Goal: Transaction & Acquisition: Purchase product/service

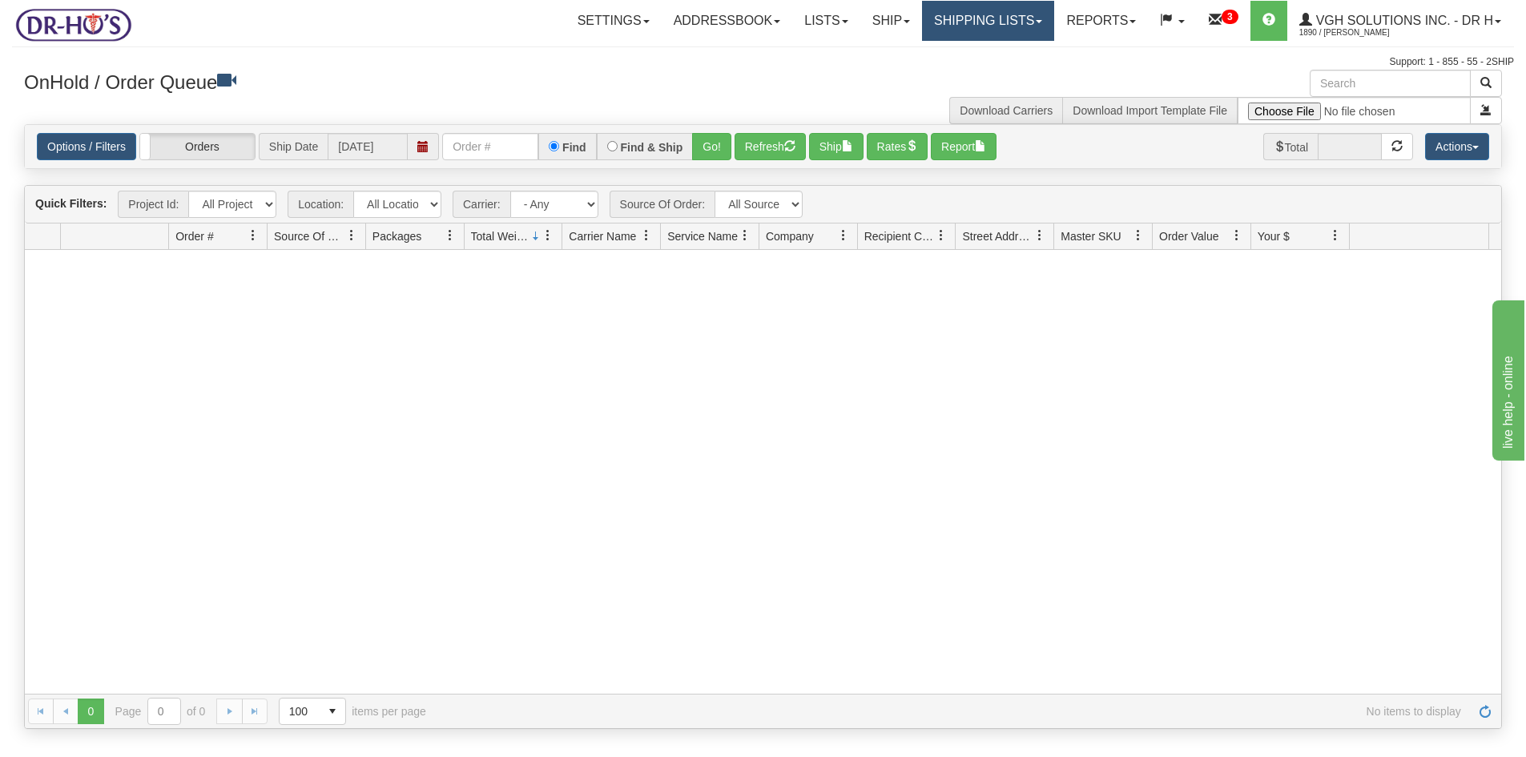
click at [964, 30] on link "Shipping lists" at bounding box center [988, 21] width 132 height 40
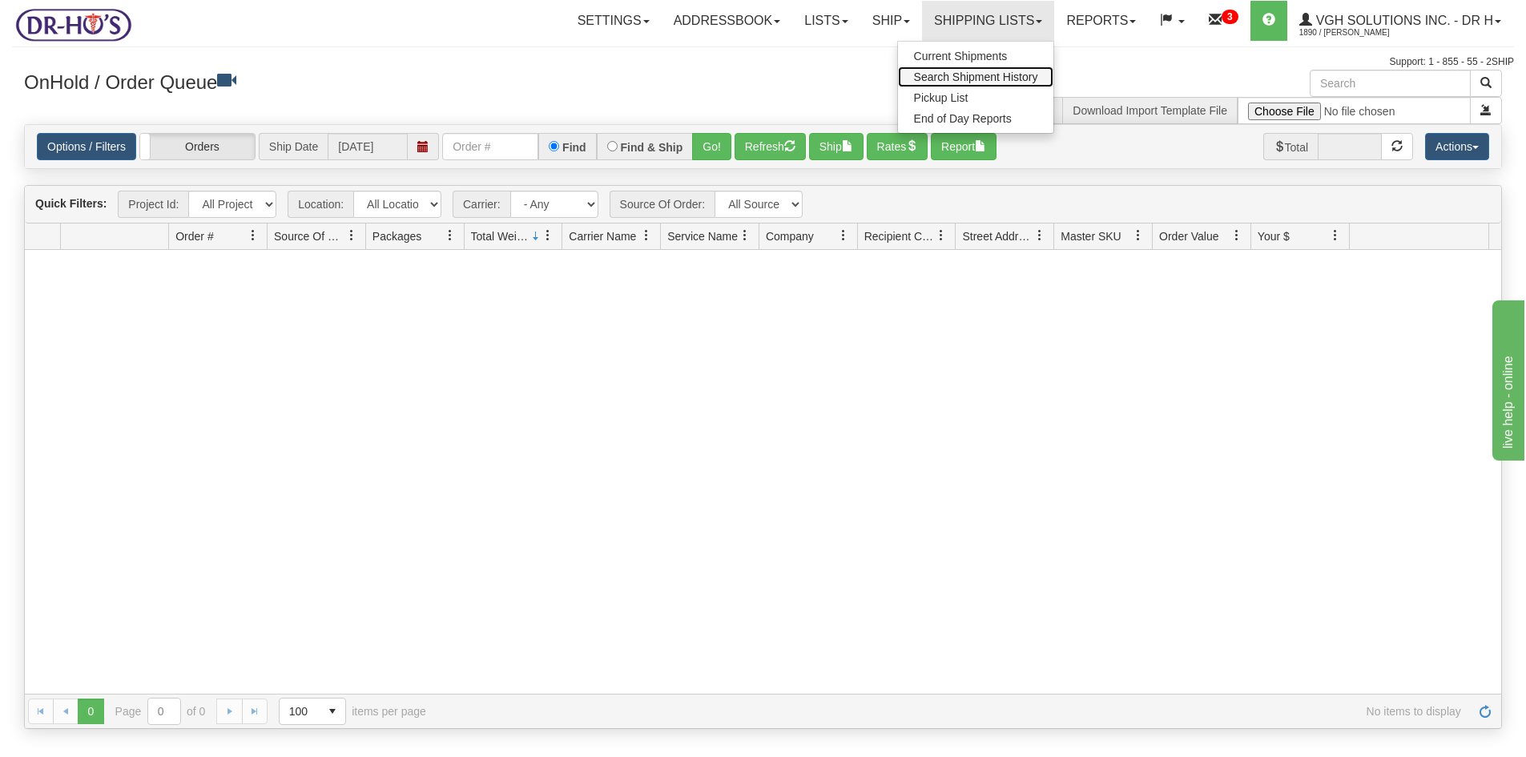
click at [951, 77] on span "Search Shipment History" at bounding box center [976, 76] width 124 height 13
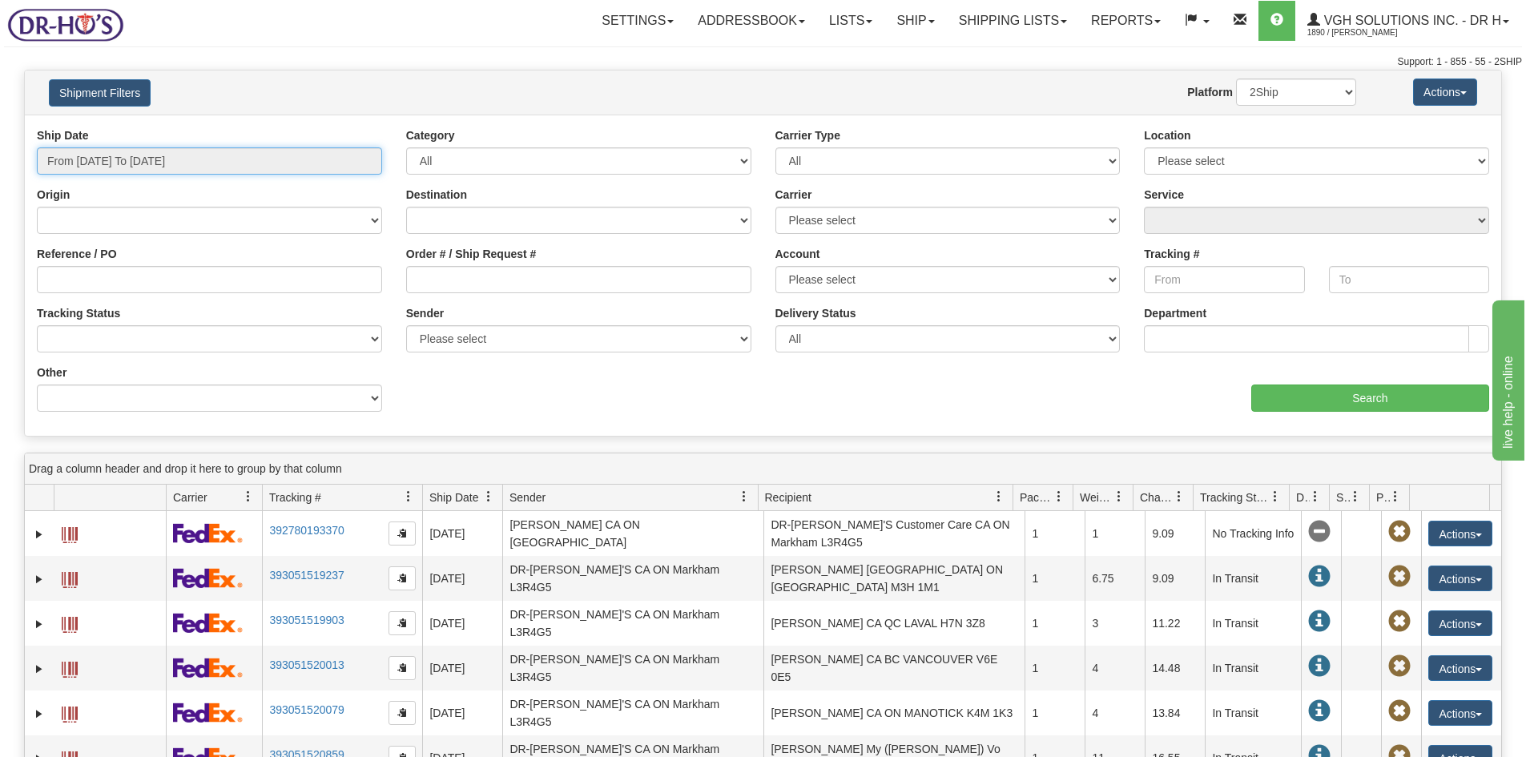
type input "[DATE]"
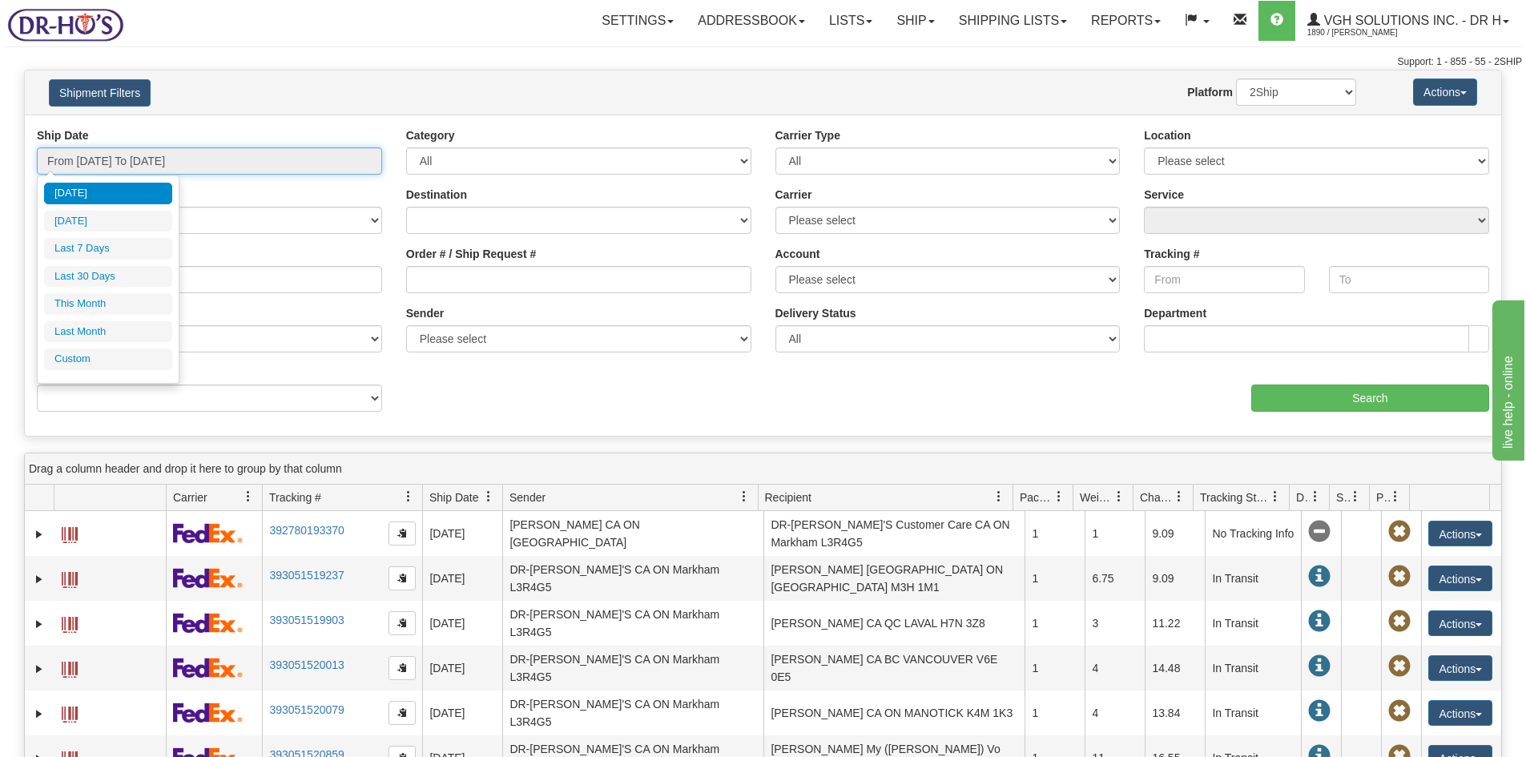
click at [91, 161] on input "From 09/10/2025 To 09/11/2025" at bounding box center [209, 160] width 345 height 27
type input "09/10/2025"
type input "[DATE]"
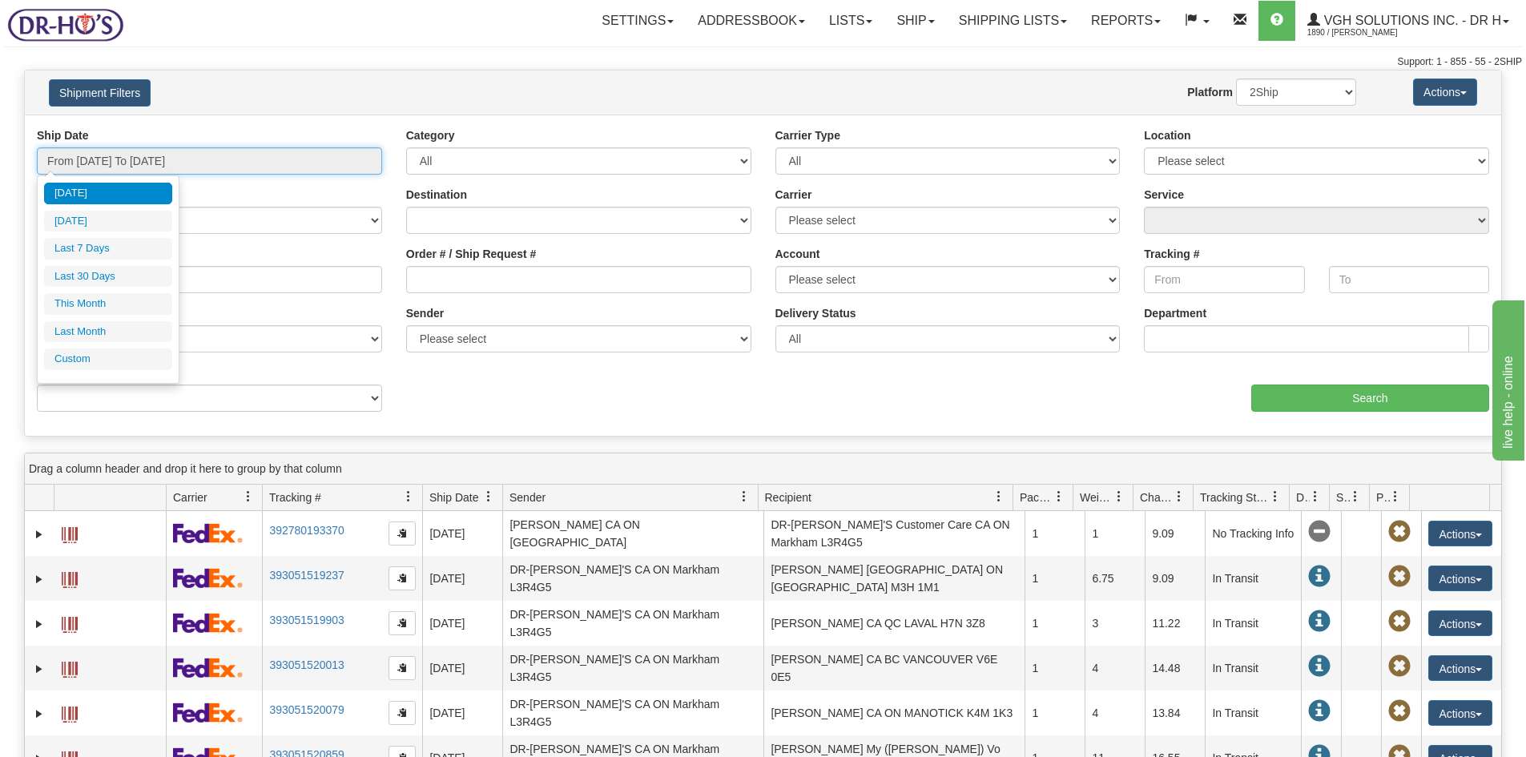
type input "09/01/2025"
type input "09/30/2025"
type input "[DATE]"
type input "08/01/2025"
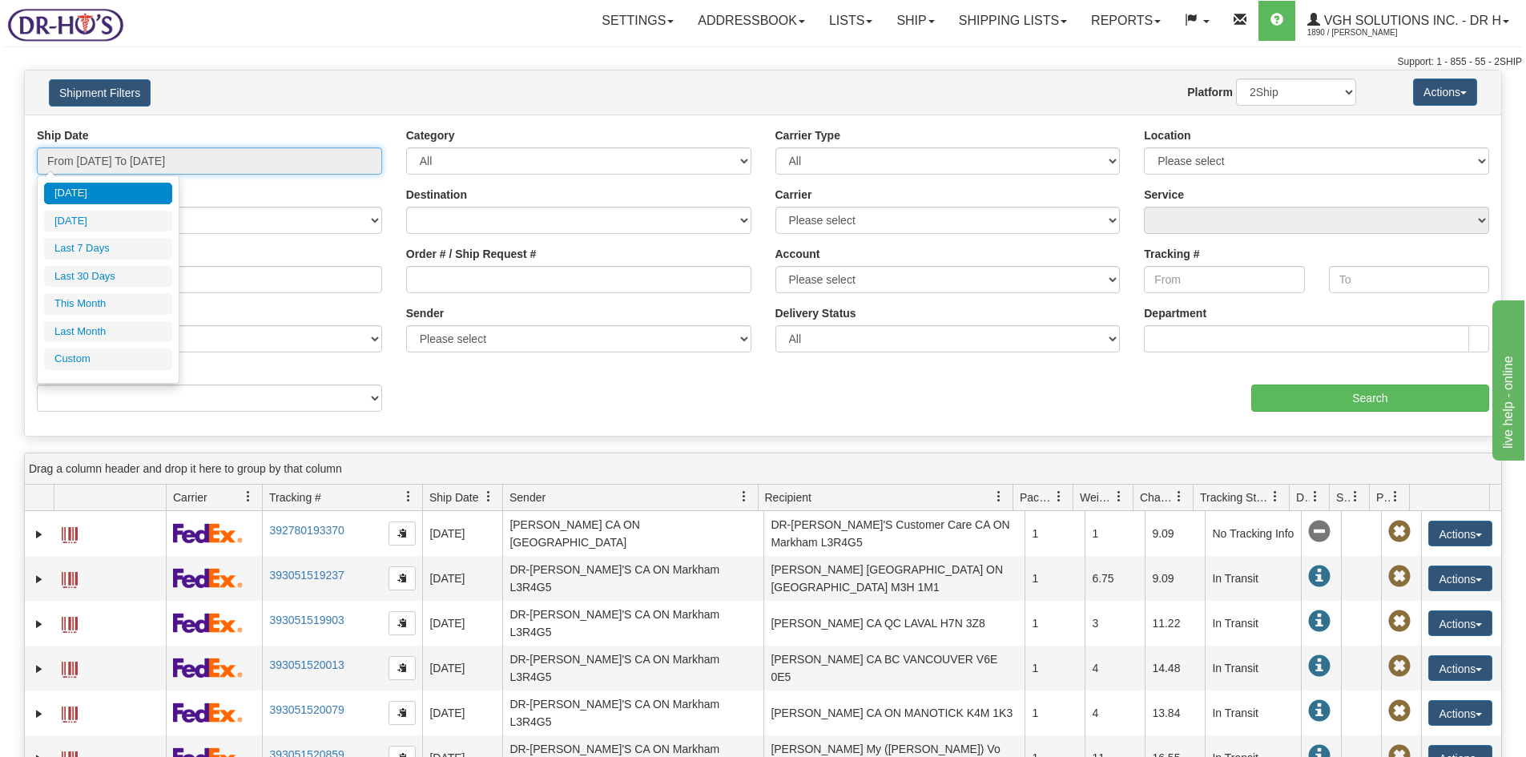
type input "08/31/2025"
type input "[DATE]"
click at [74, 361] on li "Custom" at bounding box center [108, 359] width 128 height 22
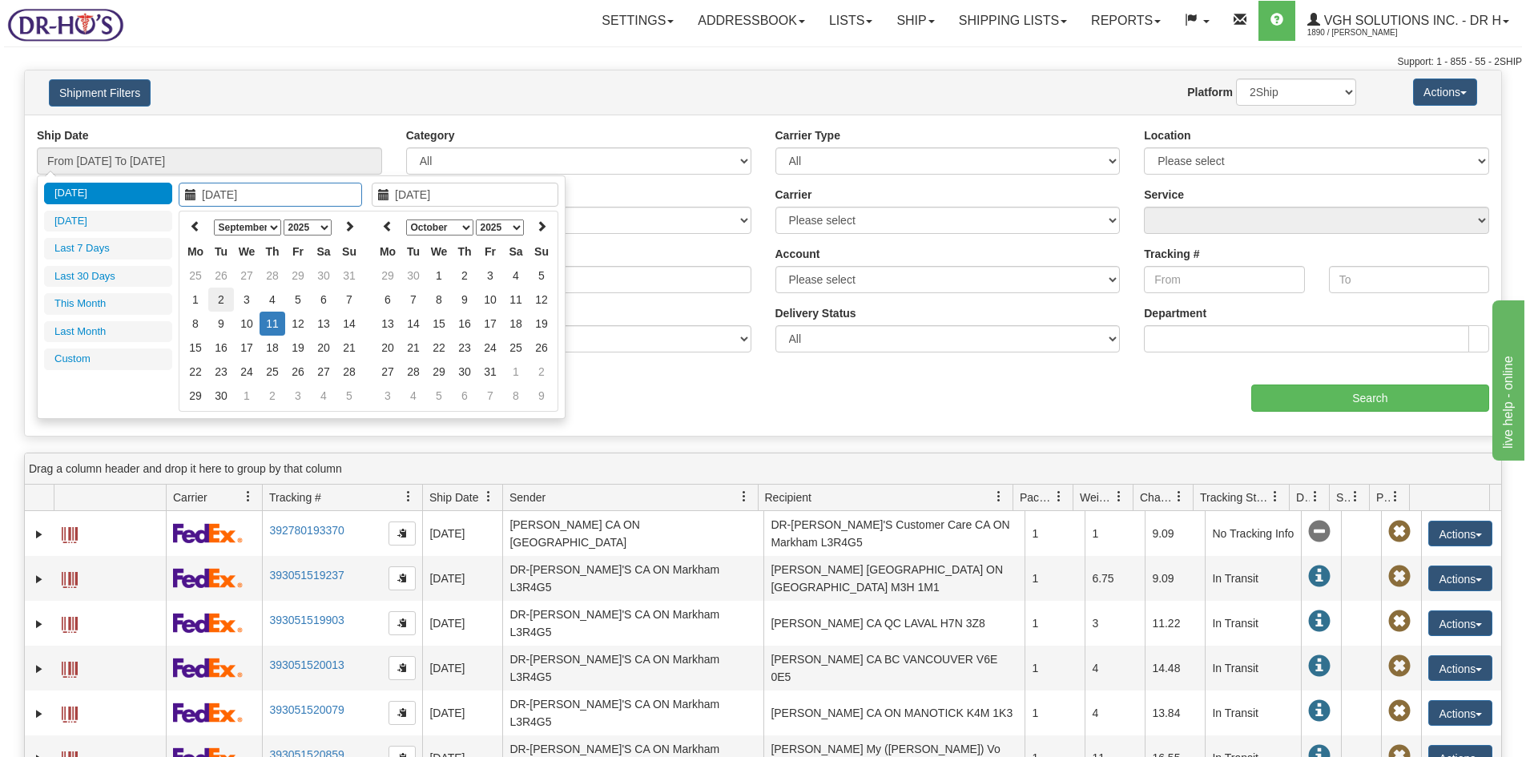
type input "09/02/2025"
click at [220, 299] on td "2" at bounding box center [221, 300] width 26 height 24
click at [390, 229] on icon at bounding box center [387, 225] width 11 height 11
type input "09/02/2025"
click at [411, 296] on td "2" at bounding box center [413, 300] width 26 height 24
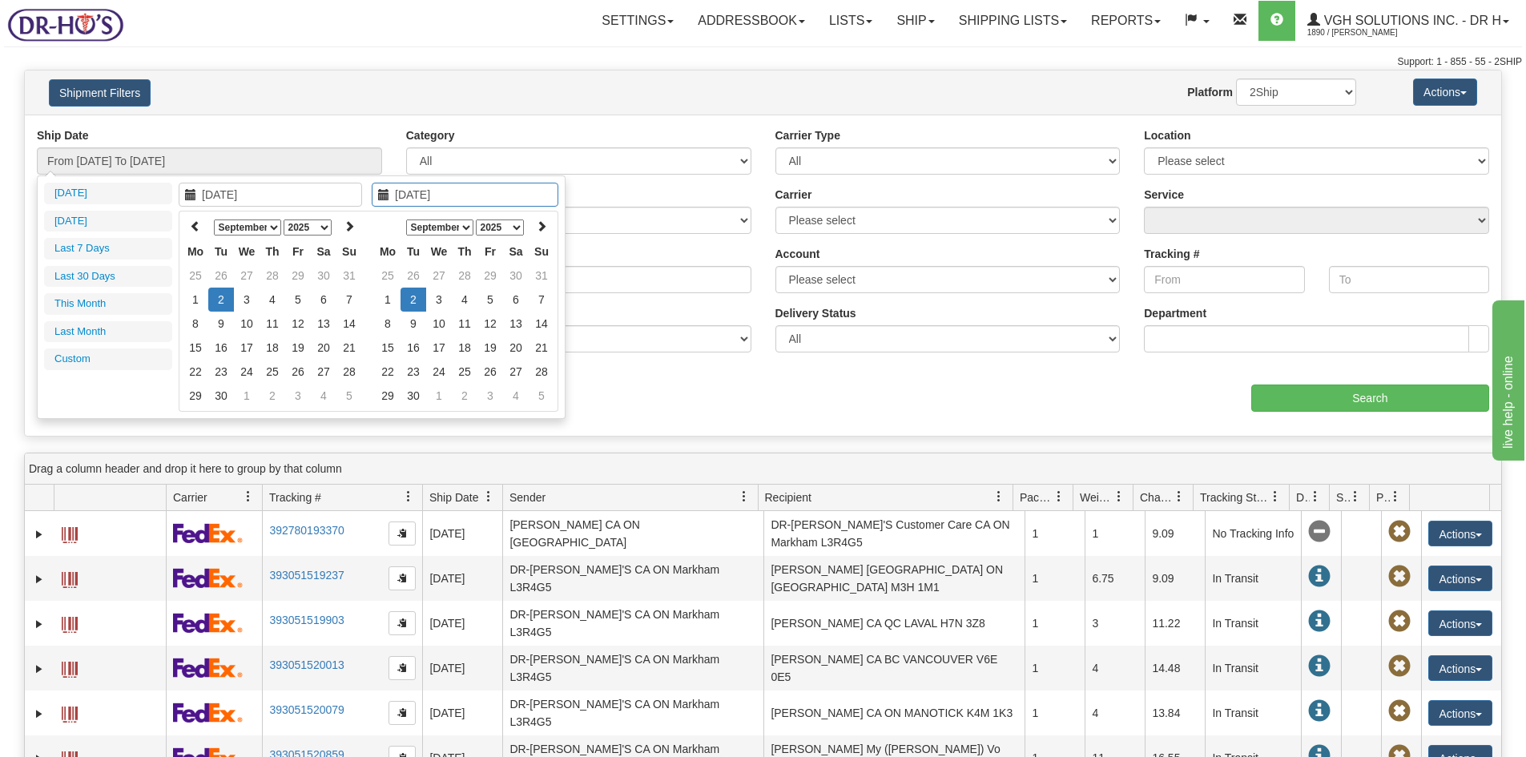
type input "From 09/02/2025 To 09/02/2025"
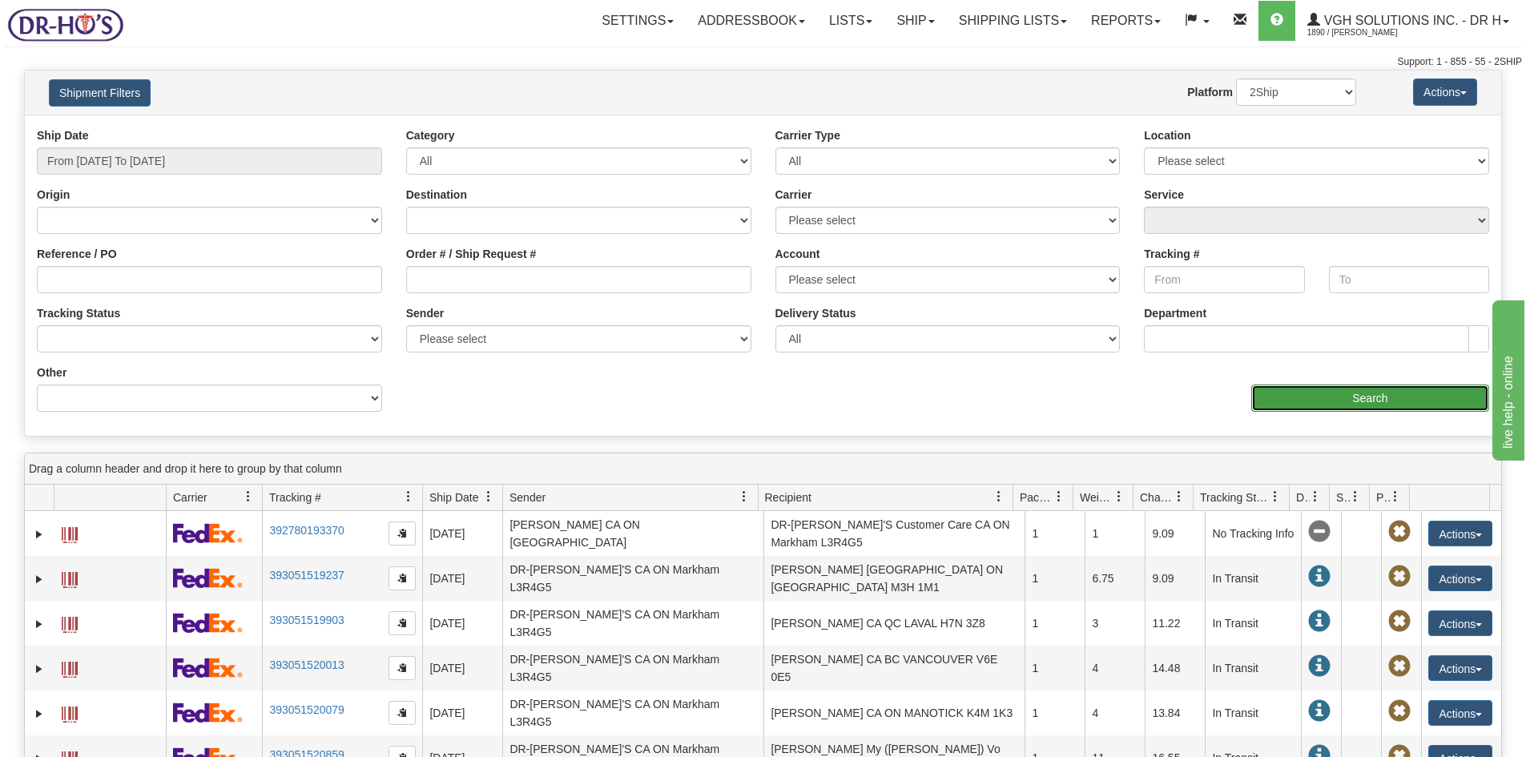
click at [1402, 396] on input "Search" at bounding box center [1370, 397] width 238 height 27
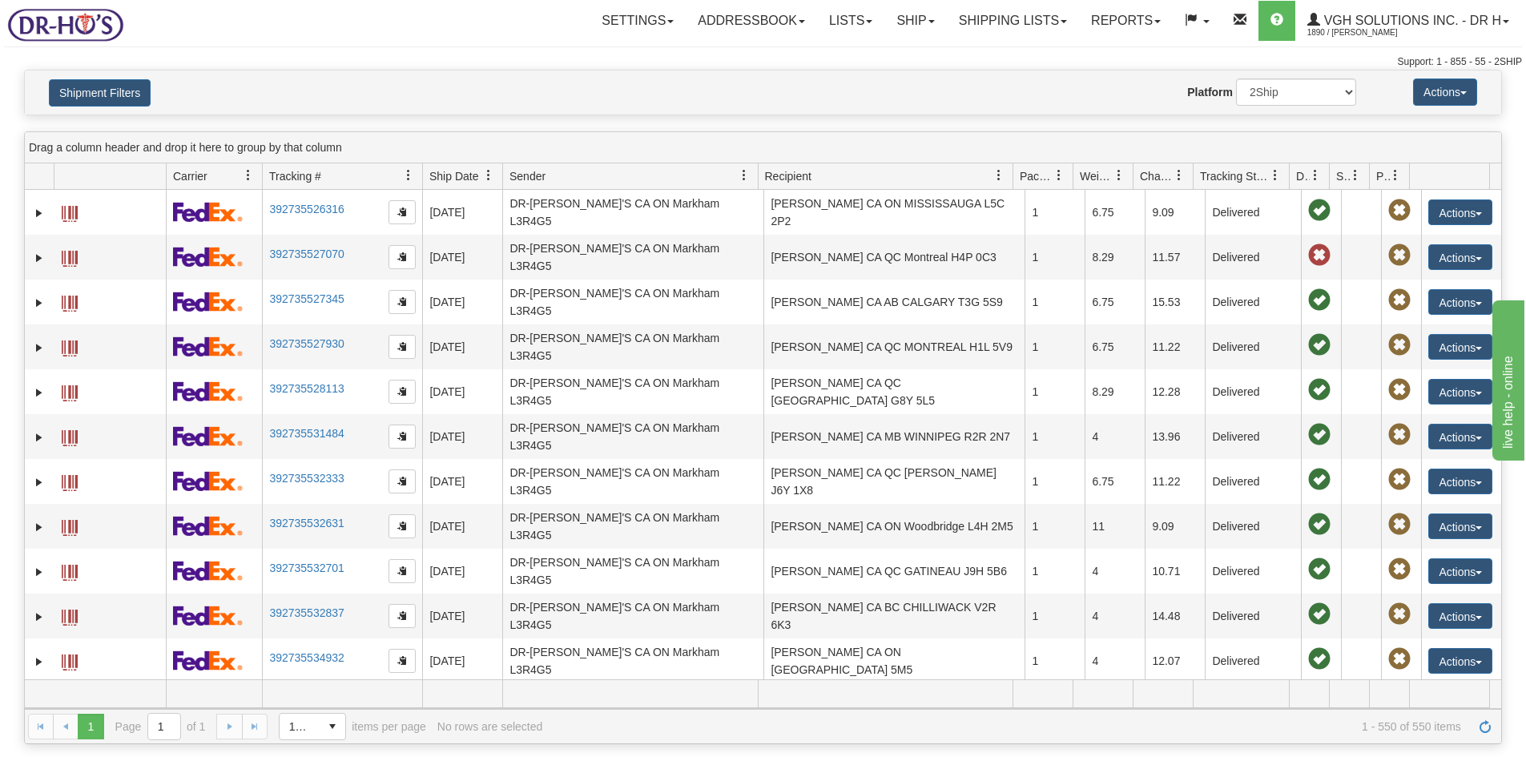
click at [1281, 175] on span at bounding box center [1275, 175] width 13 height 13
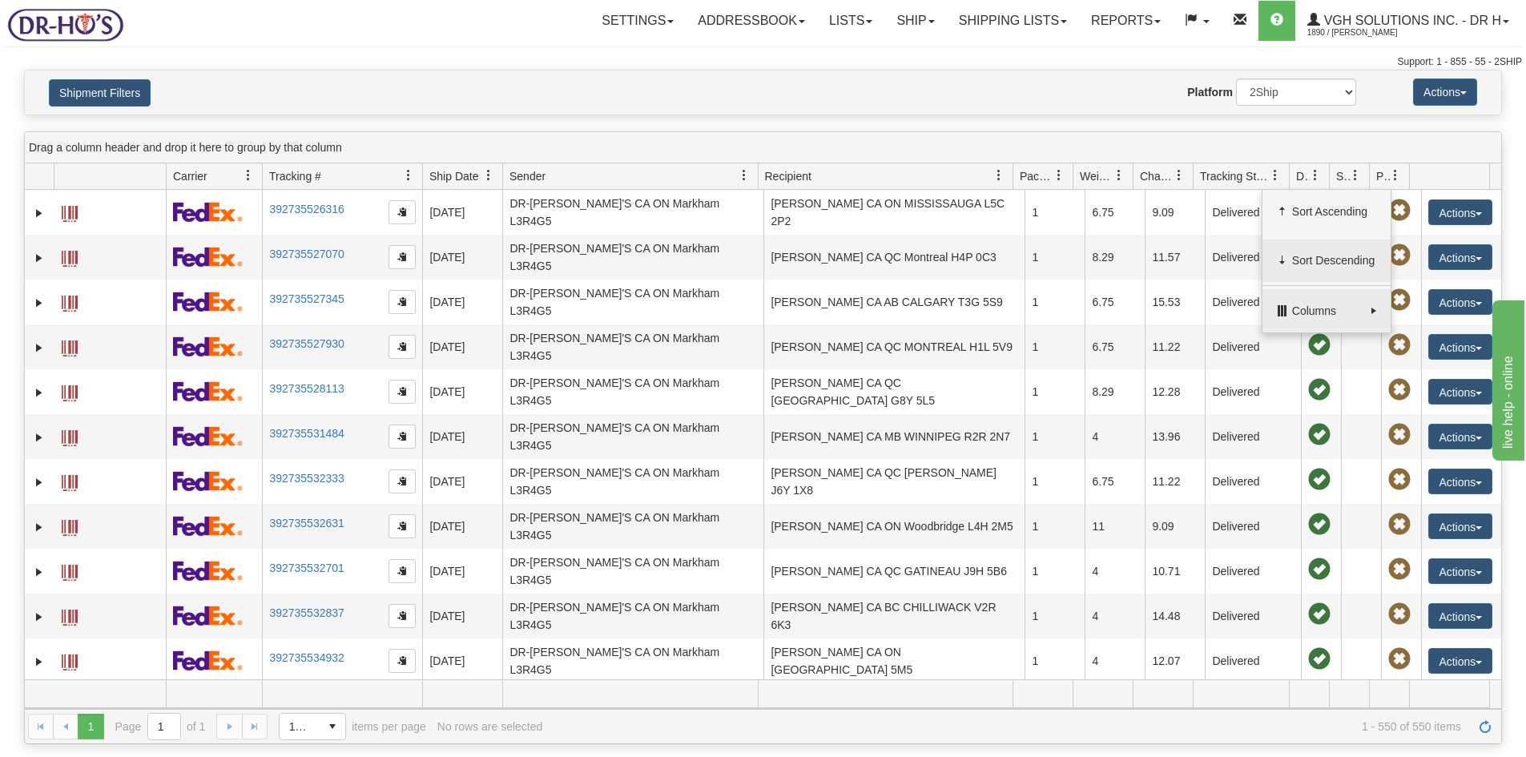
drag, startPoint x: 1305, startPoint y: 264, endPoint x: 1311, endPoint y: 290, distance: 27.0
click at [1306, 264] on span "Sort Descending" at bounding box center [1334, 260] width 85 height 16
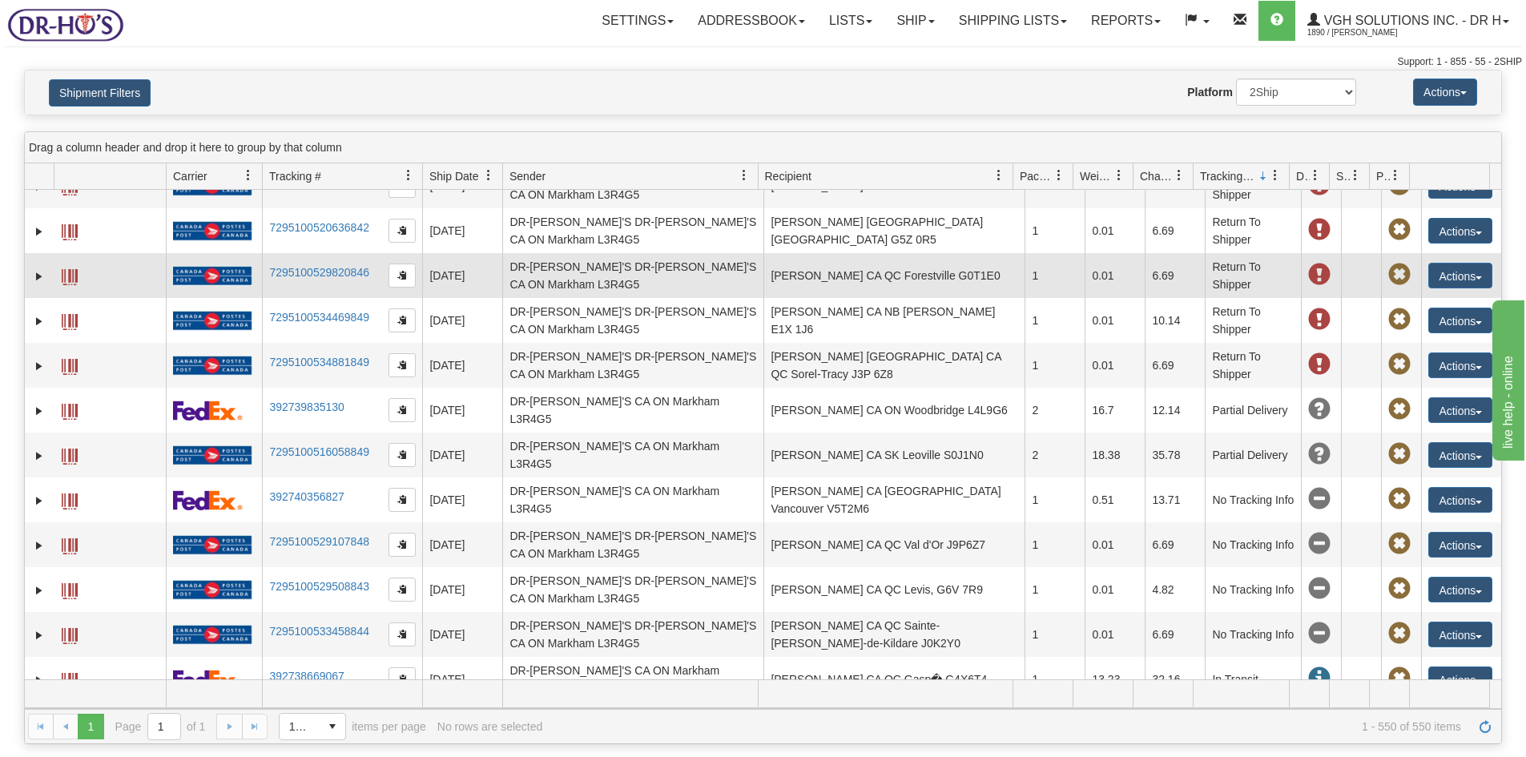
scroll to position [240, 0]
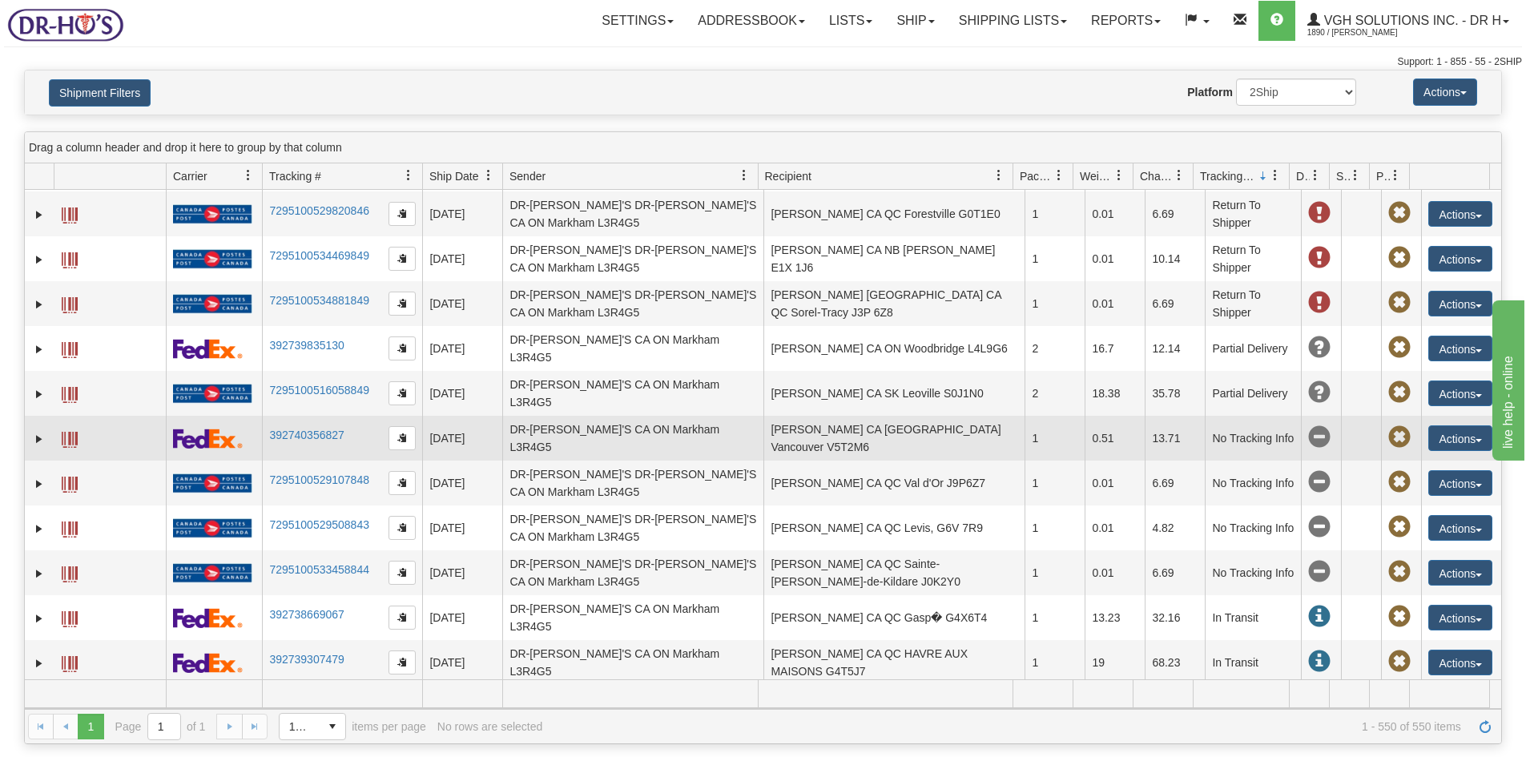
click at [70, 432] on span at bounding box center [70, 440] width 16 height 16
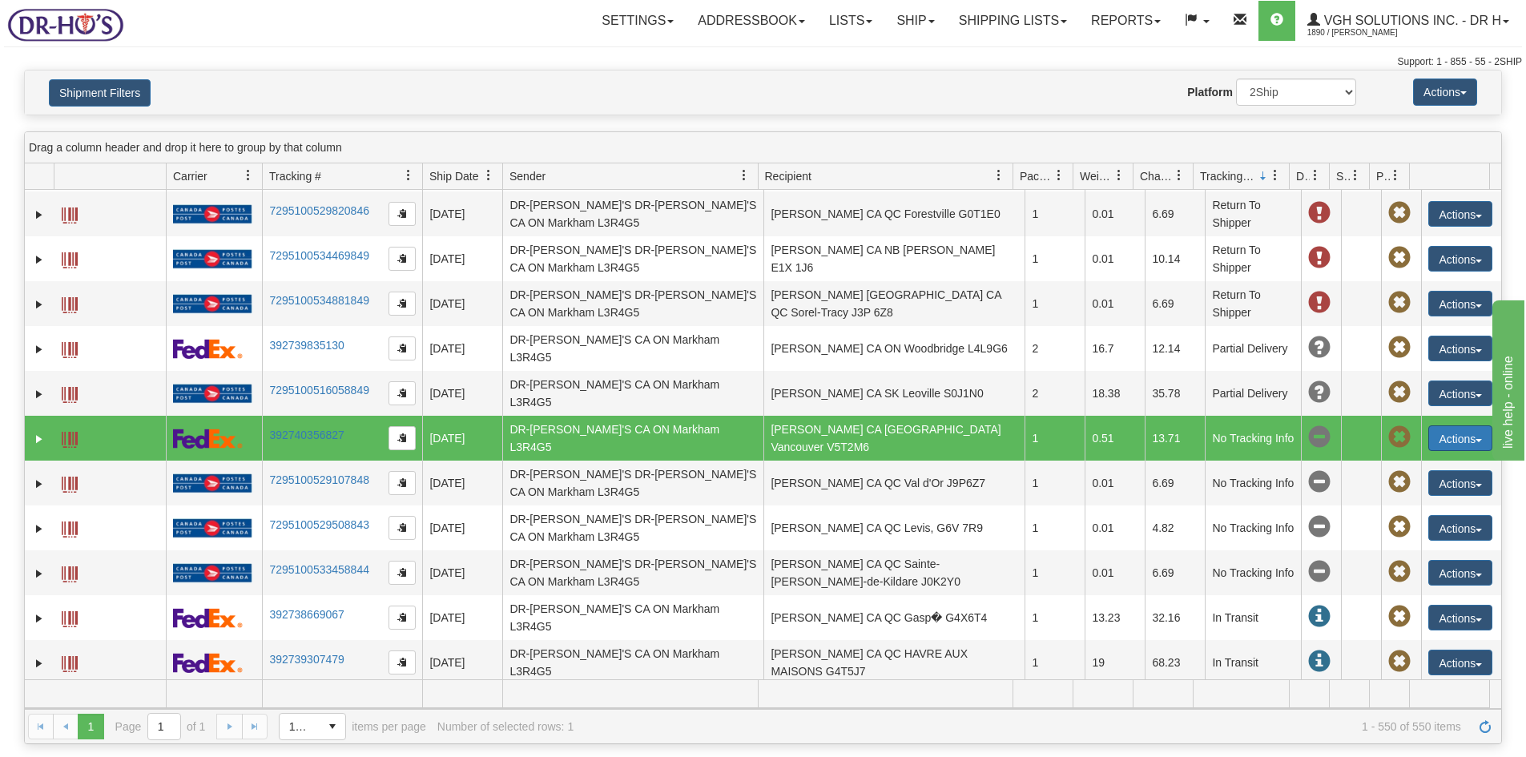
click at [1446, 425] on button "Actions" at bounding box center [1460, 438] width 64 height 26
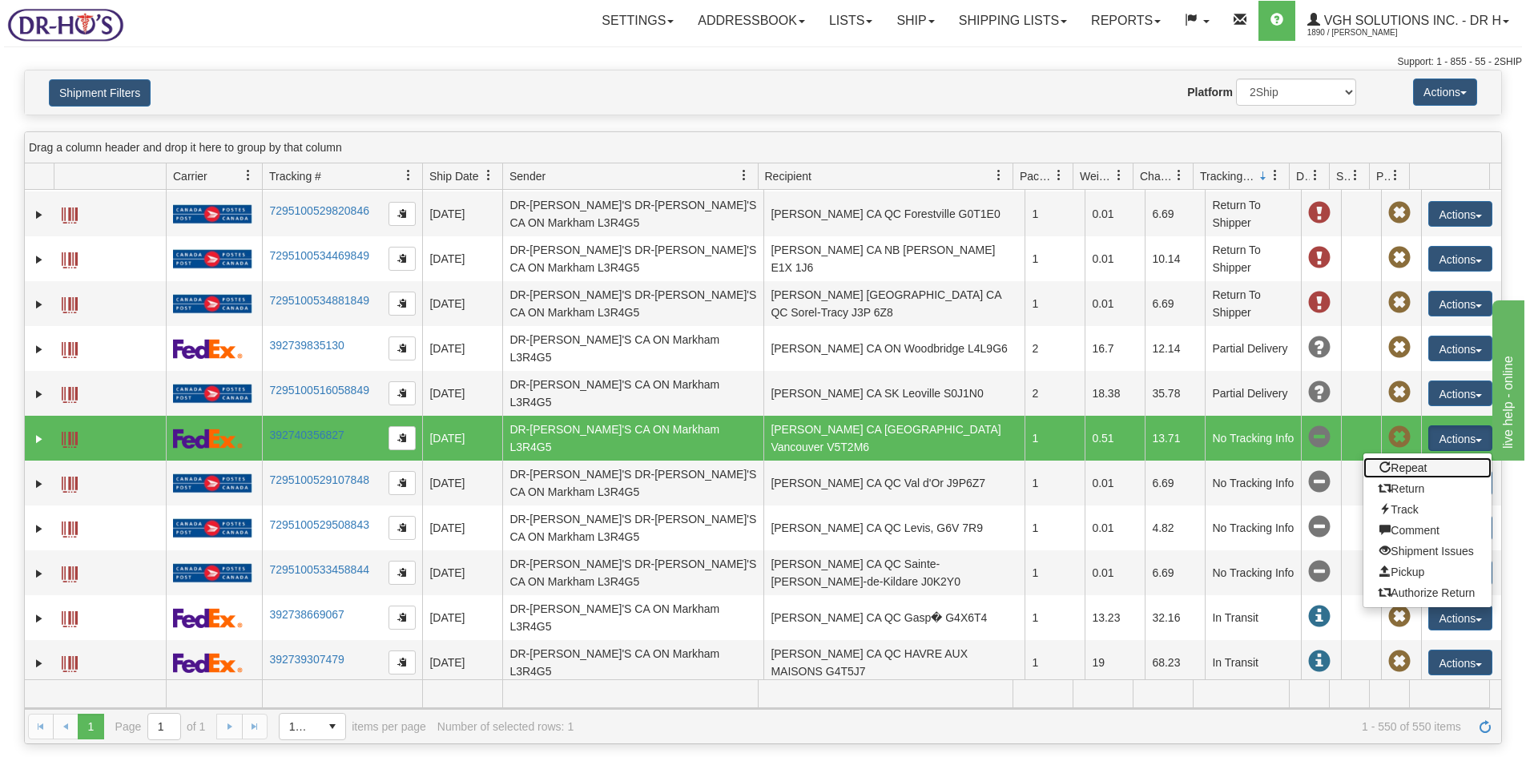
click at [1390, 457] on link "Repeat" at bounding box center [1427, 467] width 128 height 21
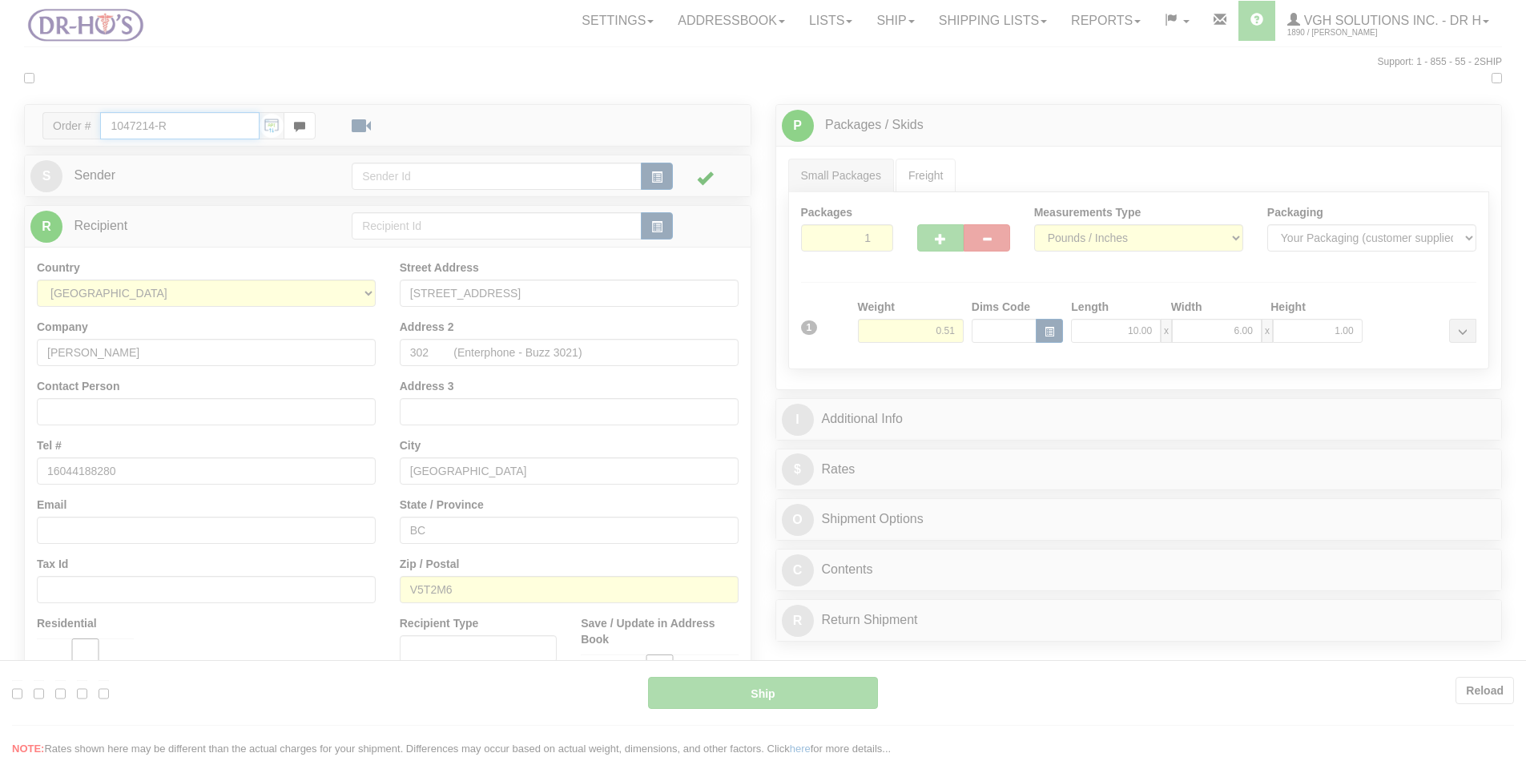
type input "20"
type input "10:30"
type input "16:00"
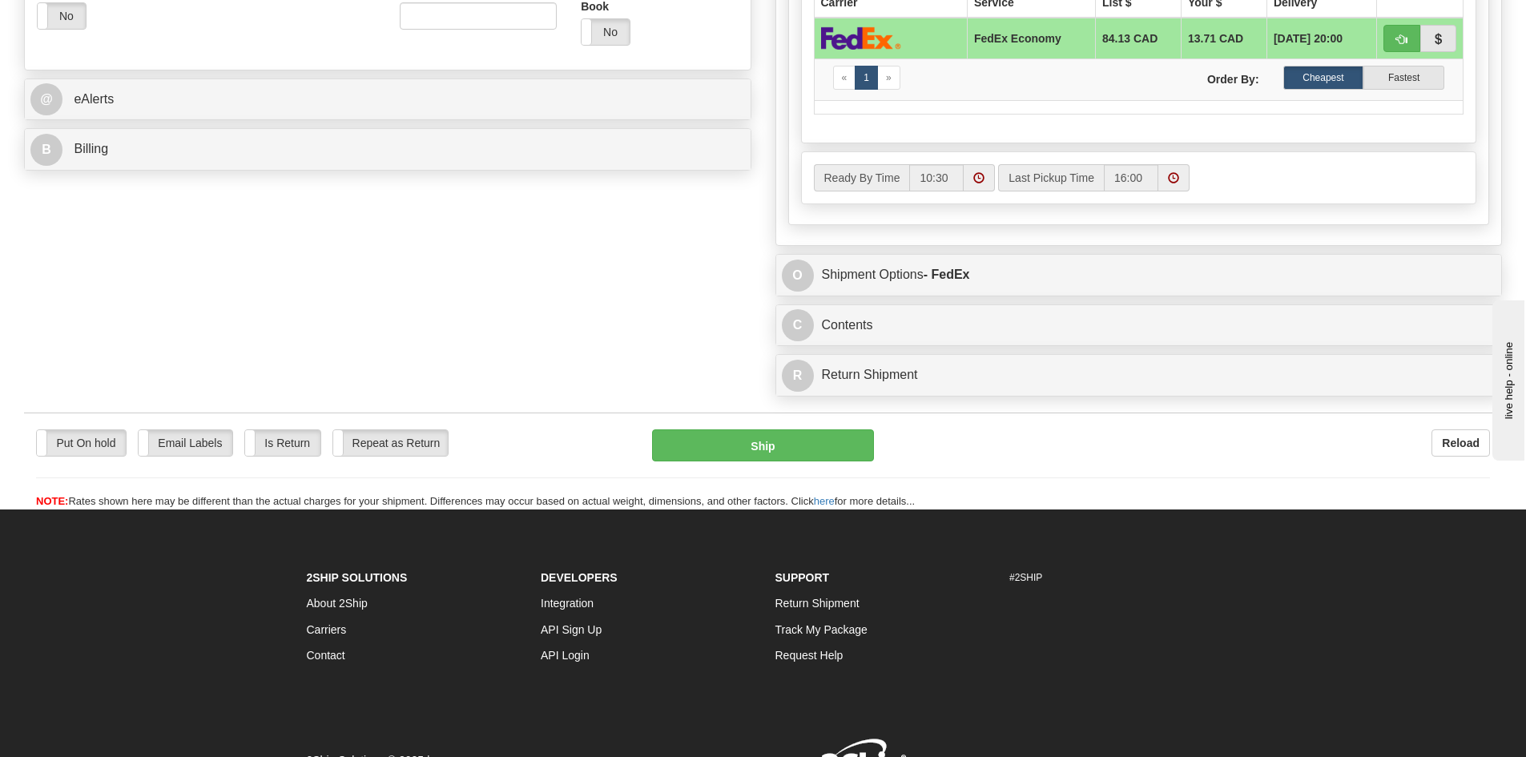
scroll to position [721, 0]
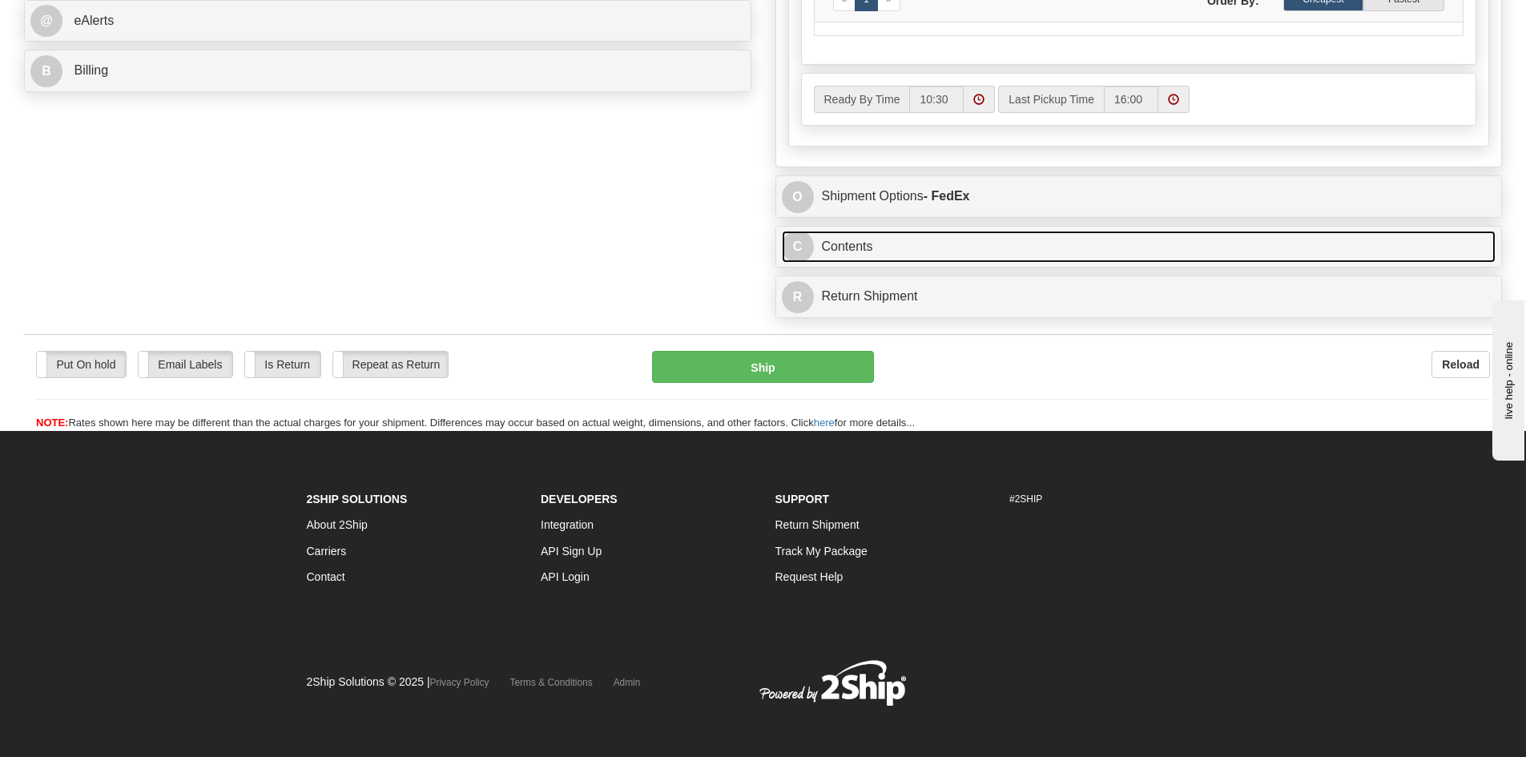
click at [960, 246] on link "C Contents" at bounding box center [1139, 247] width 714 height 33
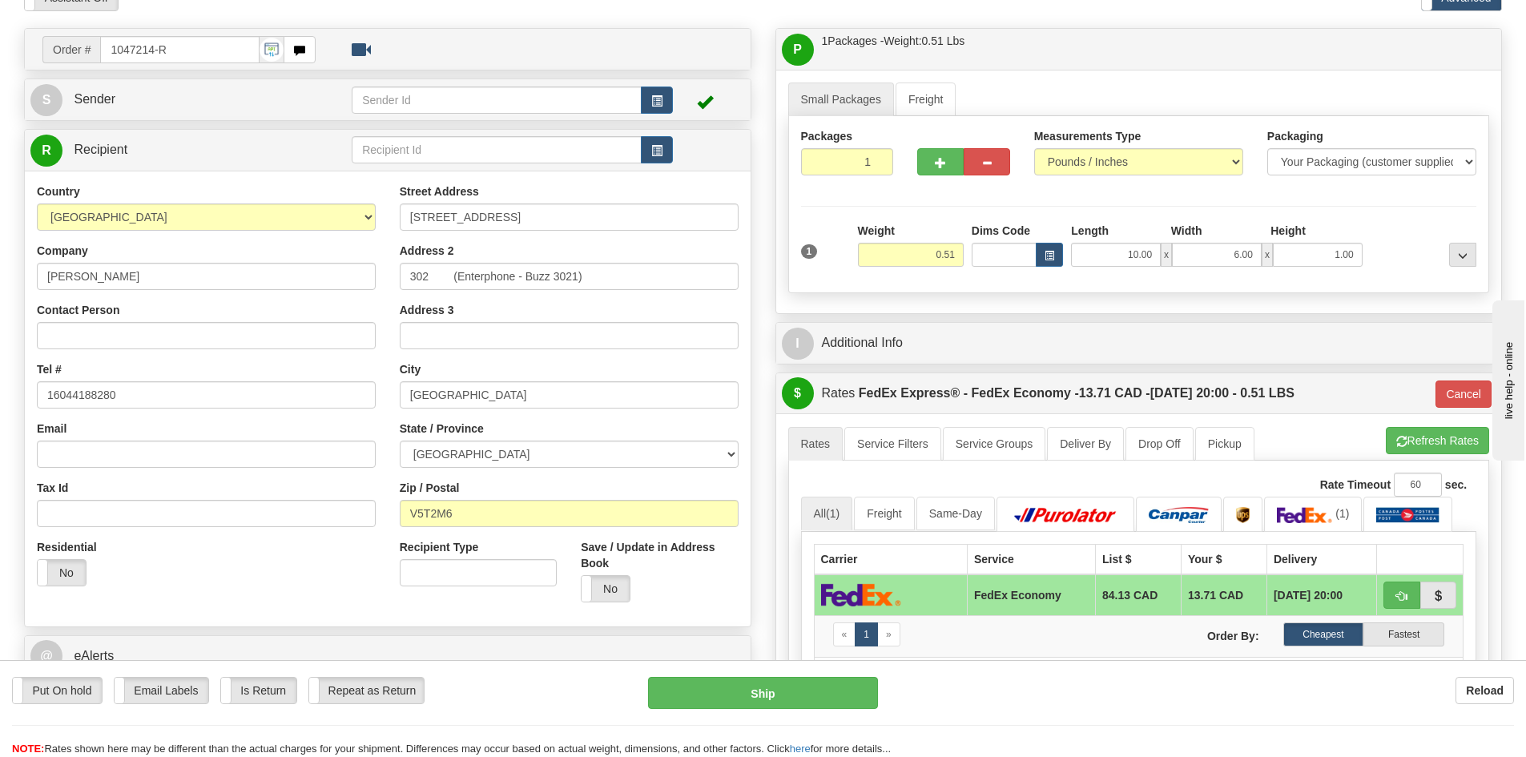
scroll to position [80, 0]
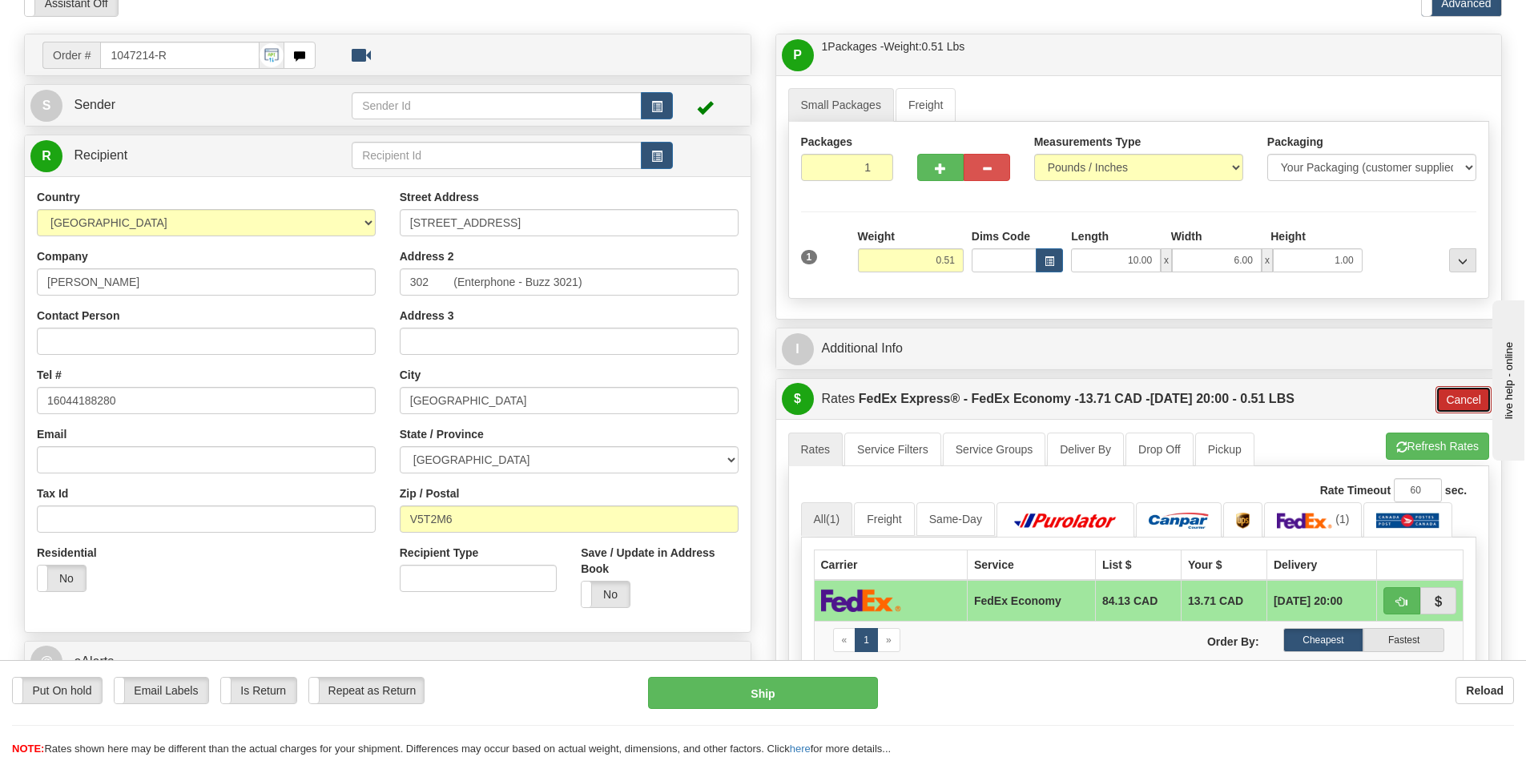
click at [1458, 403] on button "Cancel" at bounding box center [1463, 399] width 56 height 27
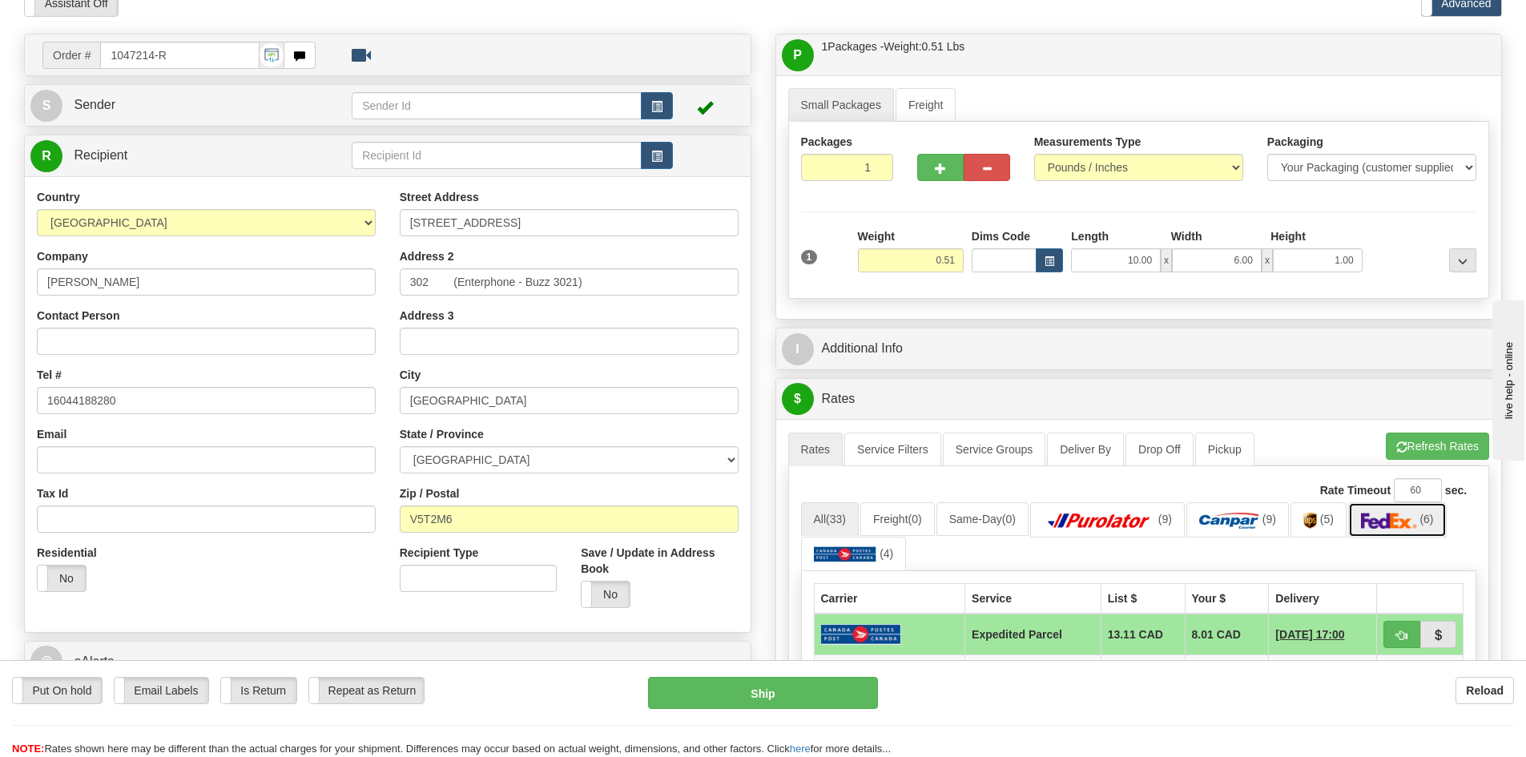
click at [1417, 517] on img at bounding box center [1389, 521] width 56 height 16
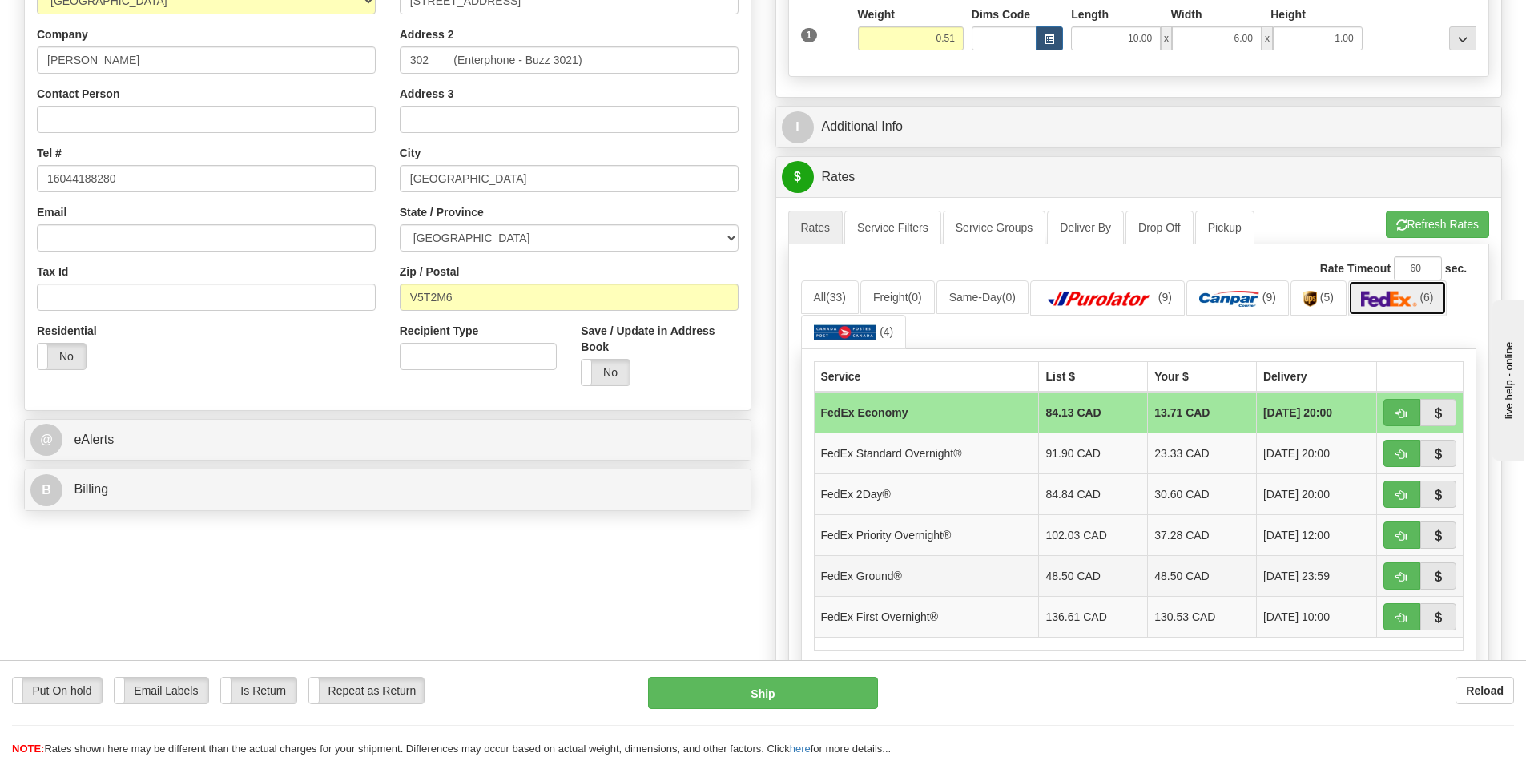
scroll to position [320, 0]
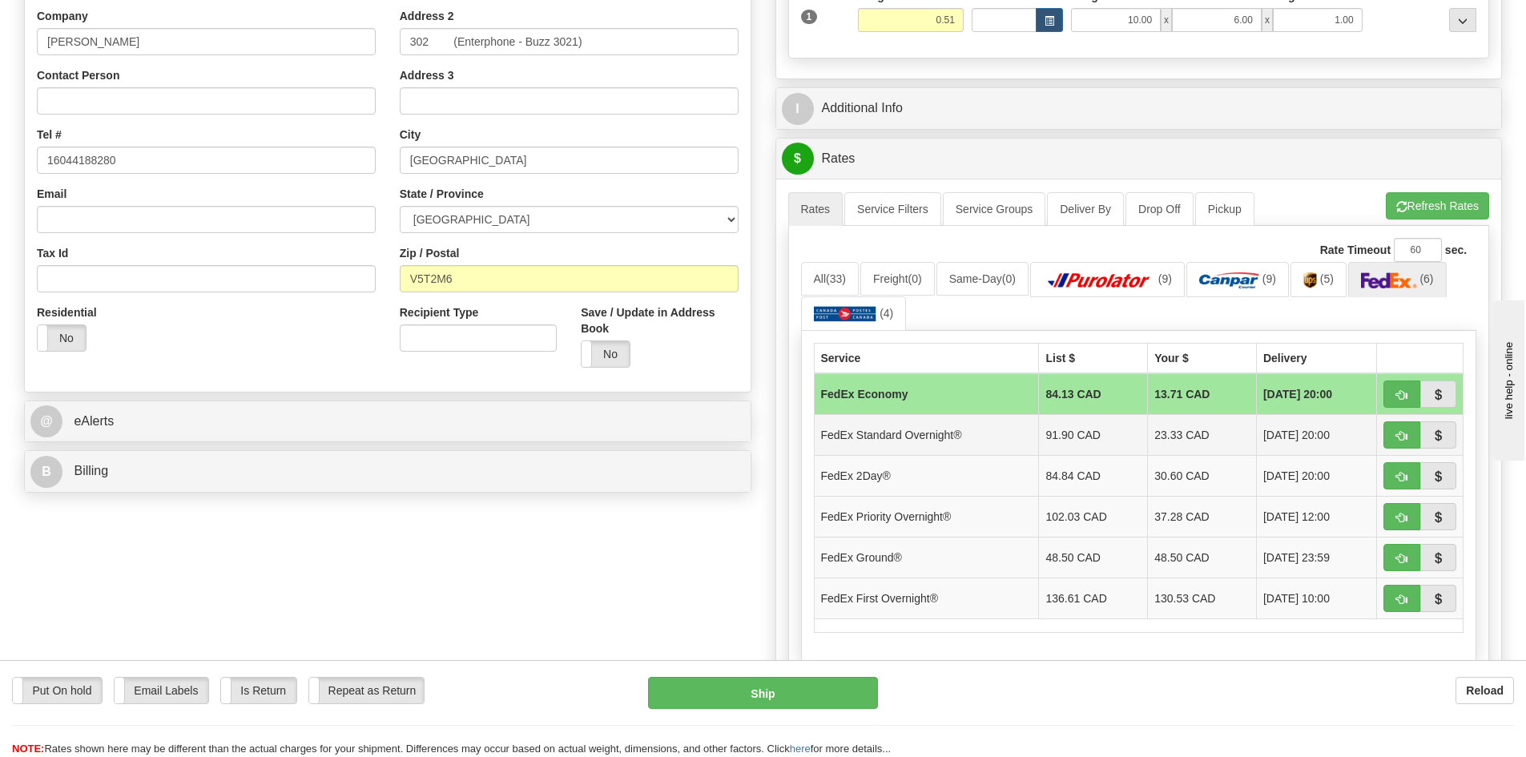
click at [1000, 440] on td "FedEx Standard Overnight®" at bounding box center [926, 435] width 225 height 41
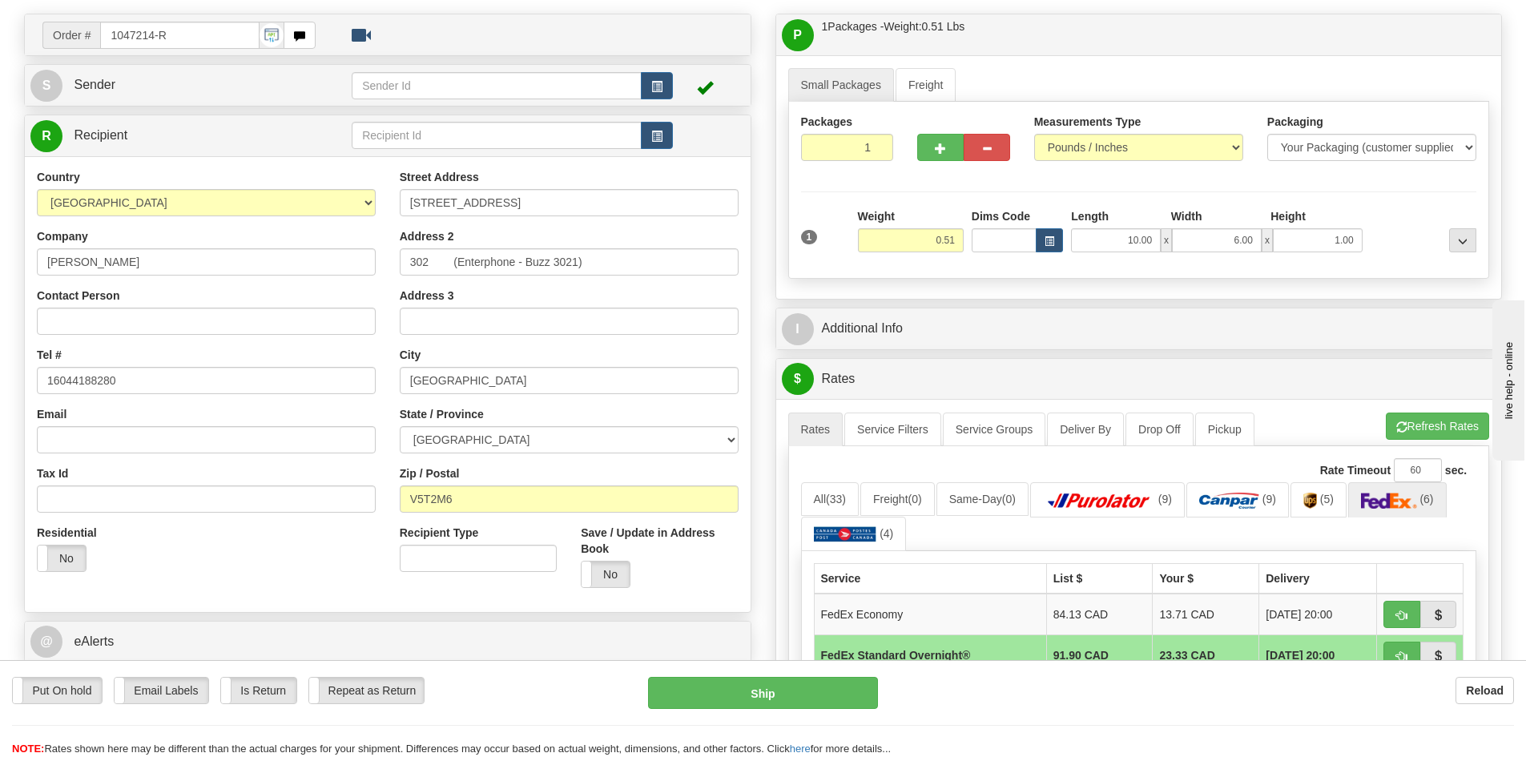
scroll to position [80, 0]
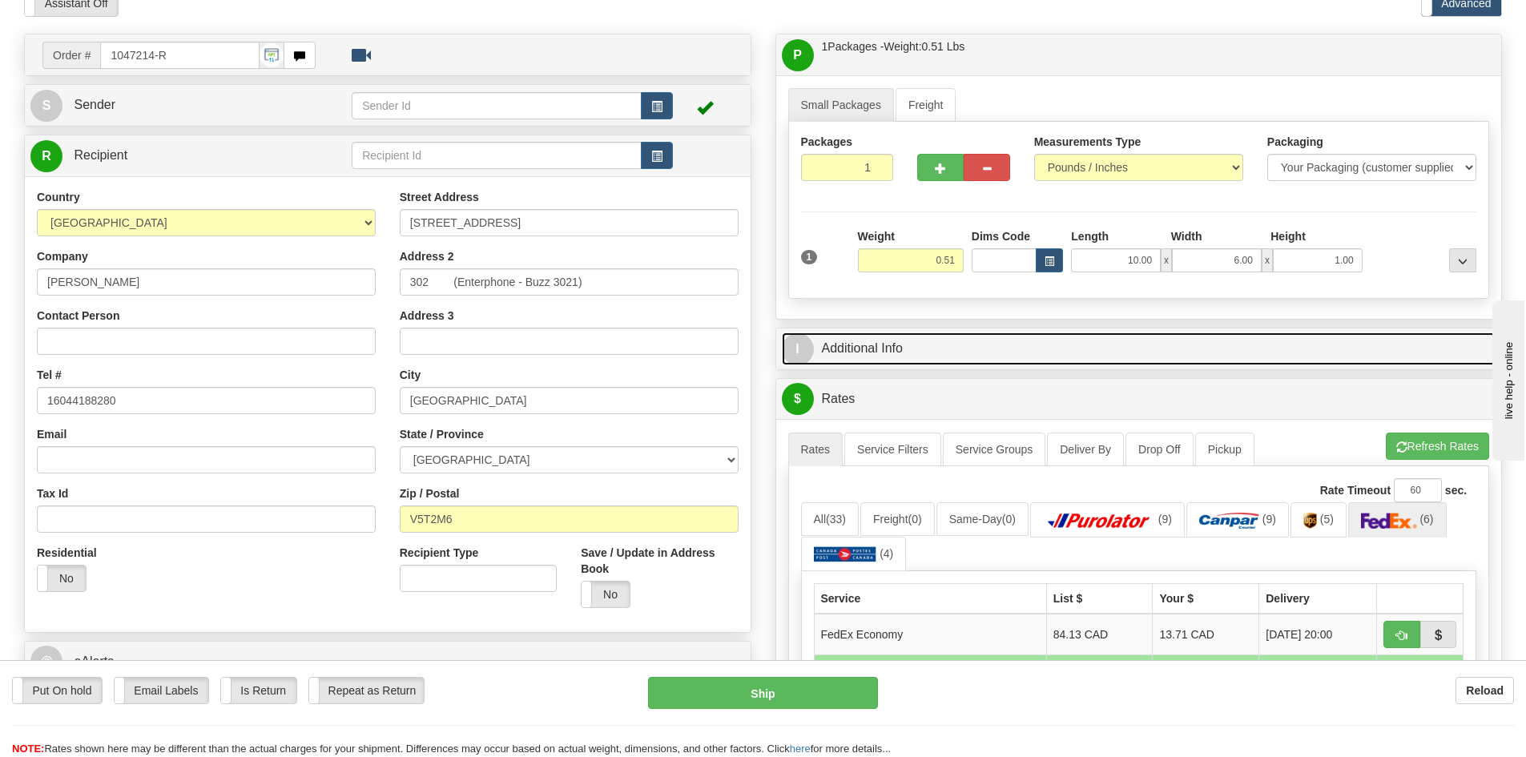
click at [1000, 348] on link "I Additional Info" at bounding box center [1139, 348] width 714 height 33
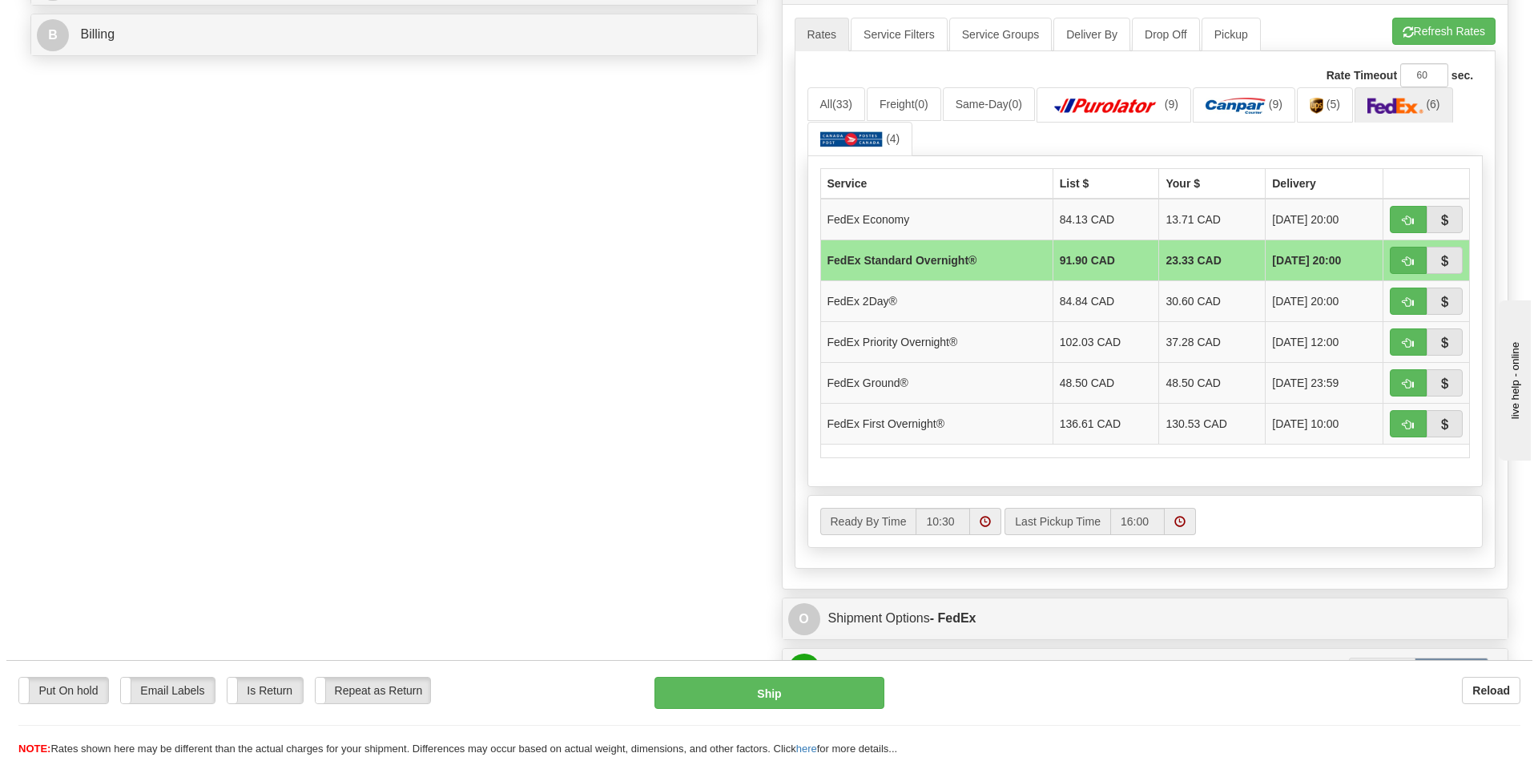
scroll to position [801, 0]
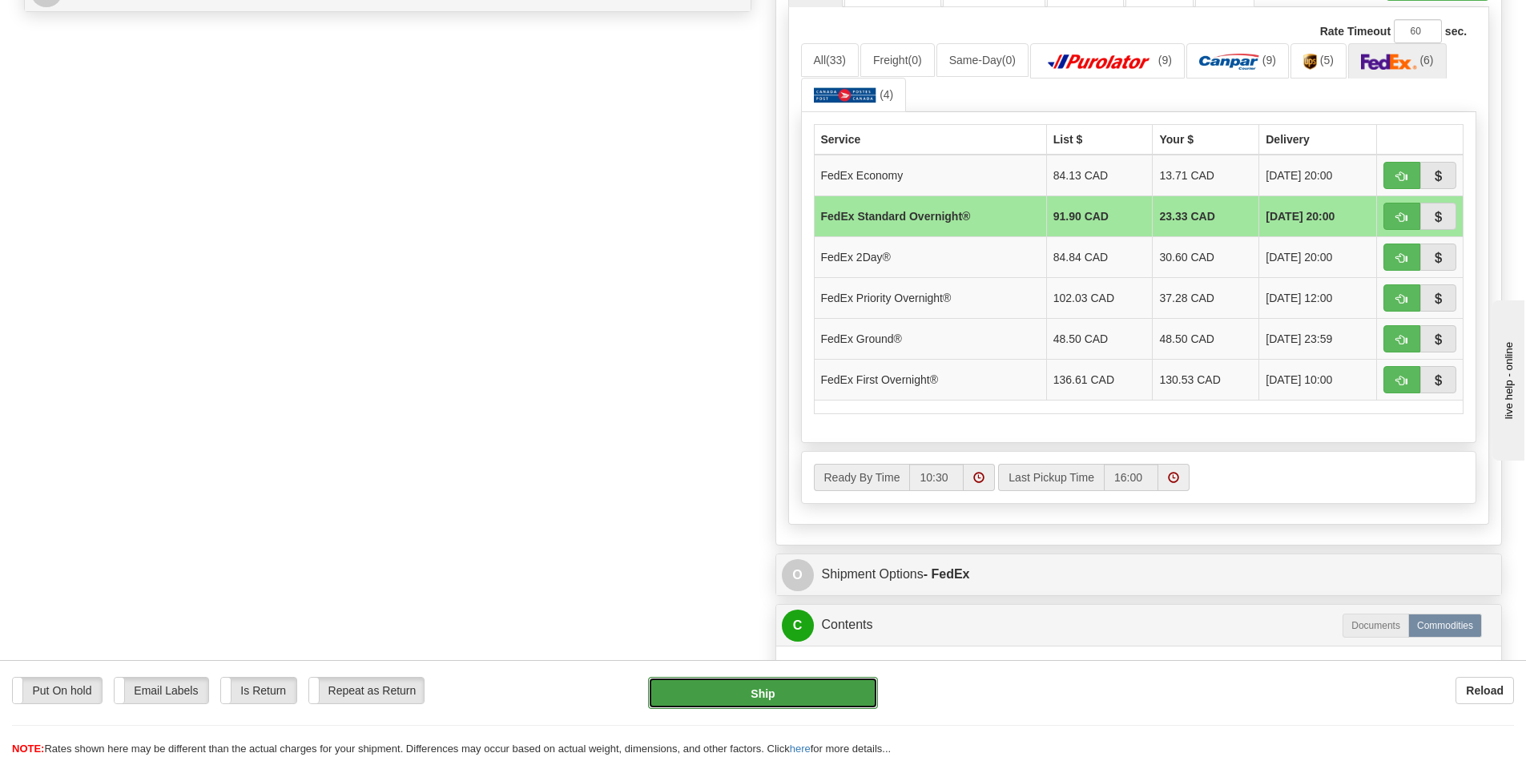
click at [803, 697] on button "Ship" at bounding box center [763, 693] width 230 height 32
type input "05"
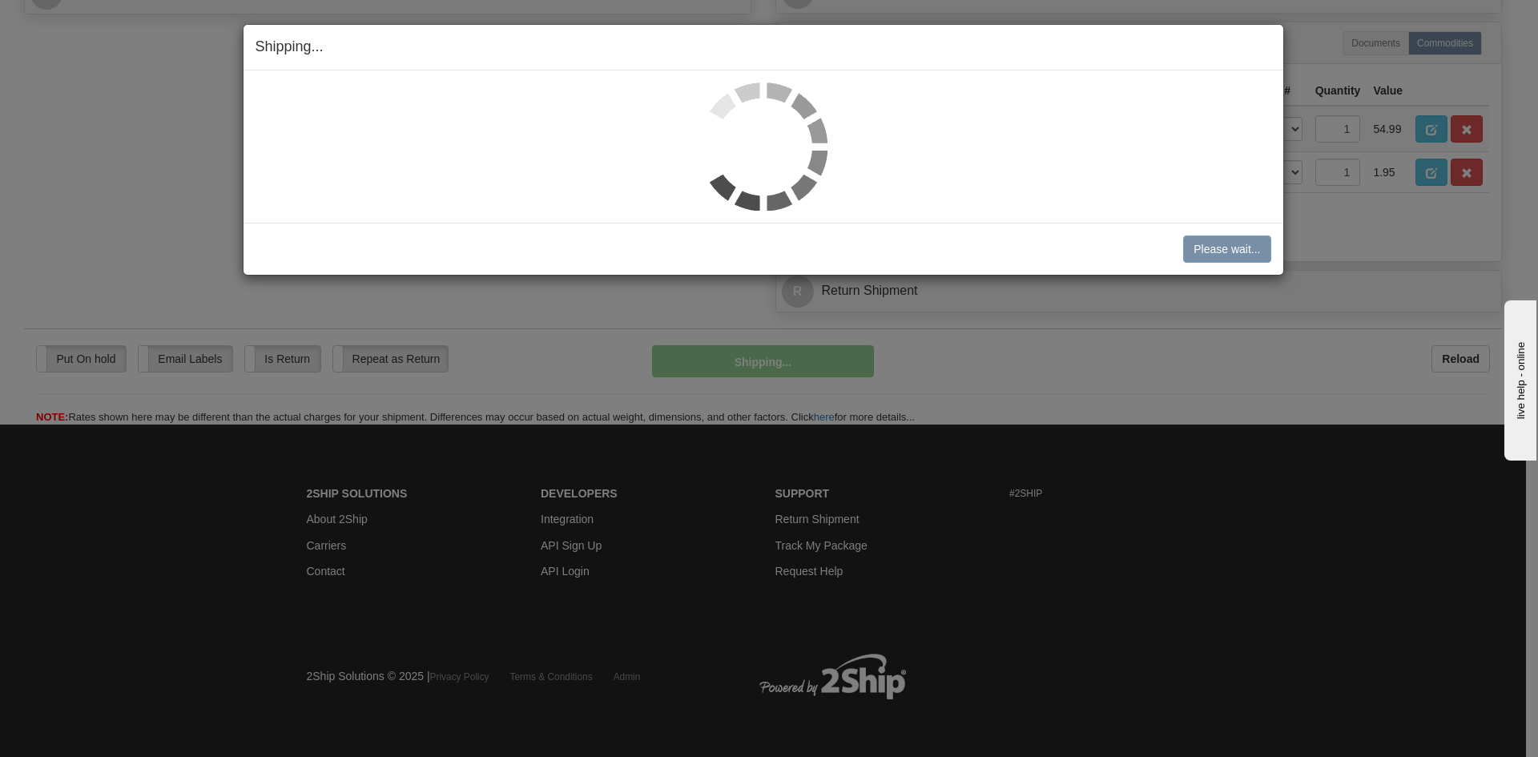
scroll to position [776, 0]
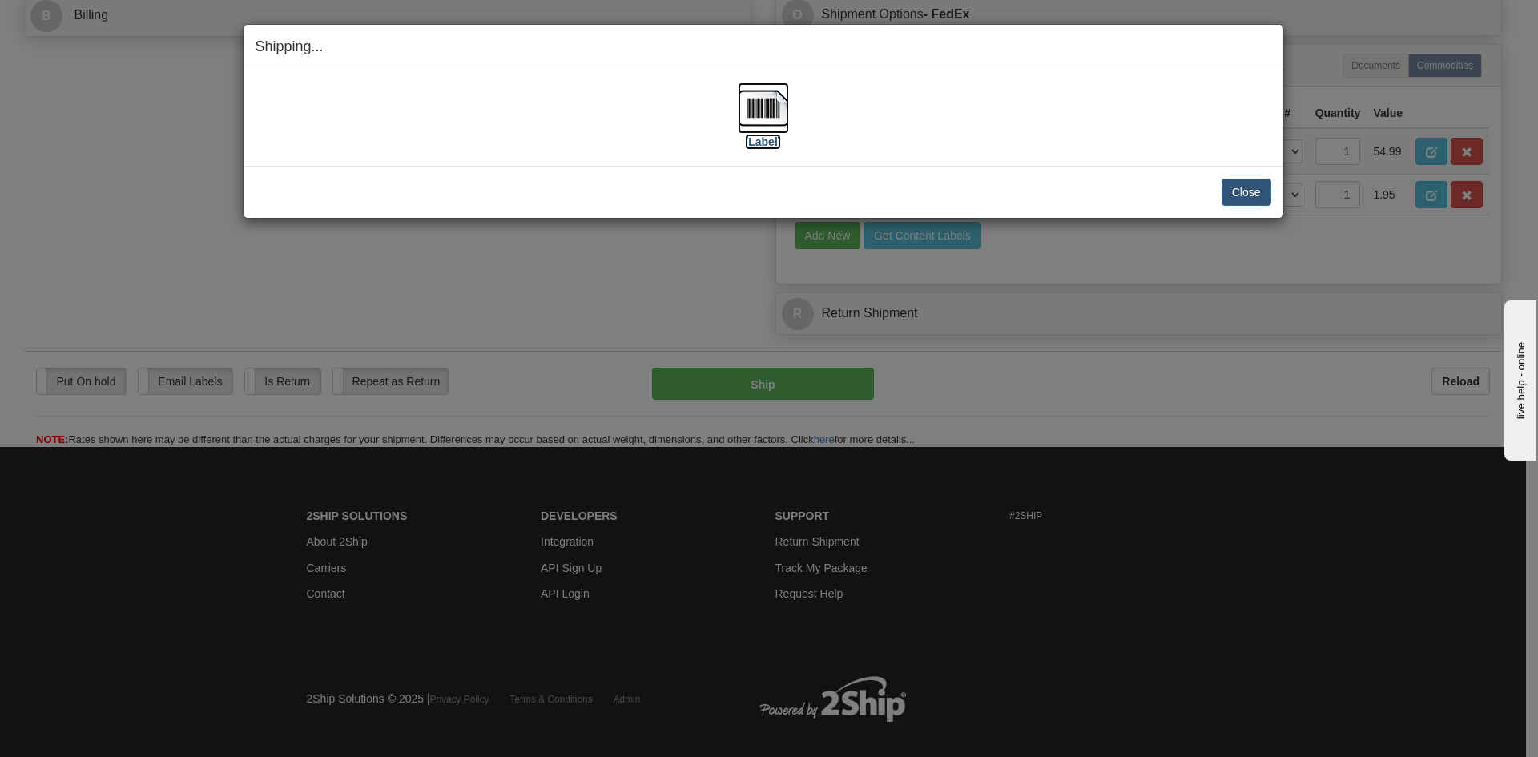
click at [758, 109] on img at bounding box center [763, 107] width 51 height 51
drag, startPoint x: 1253, startPoint y: 196, endPoint x: 1142, endPoint y: 144, distance: 122.9
click at [1246, 187] on button "Close" at bounding box center [1246, 192] width 50 height 27
click at [1245, 194] on button "Close" at bounding box center [1246, 192] width 50 height 27
